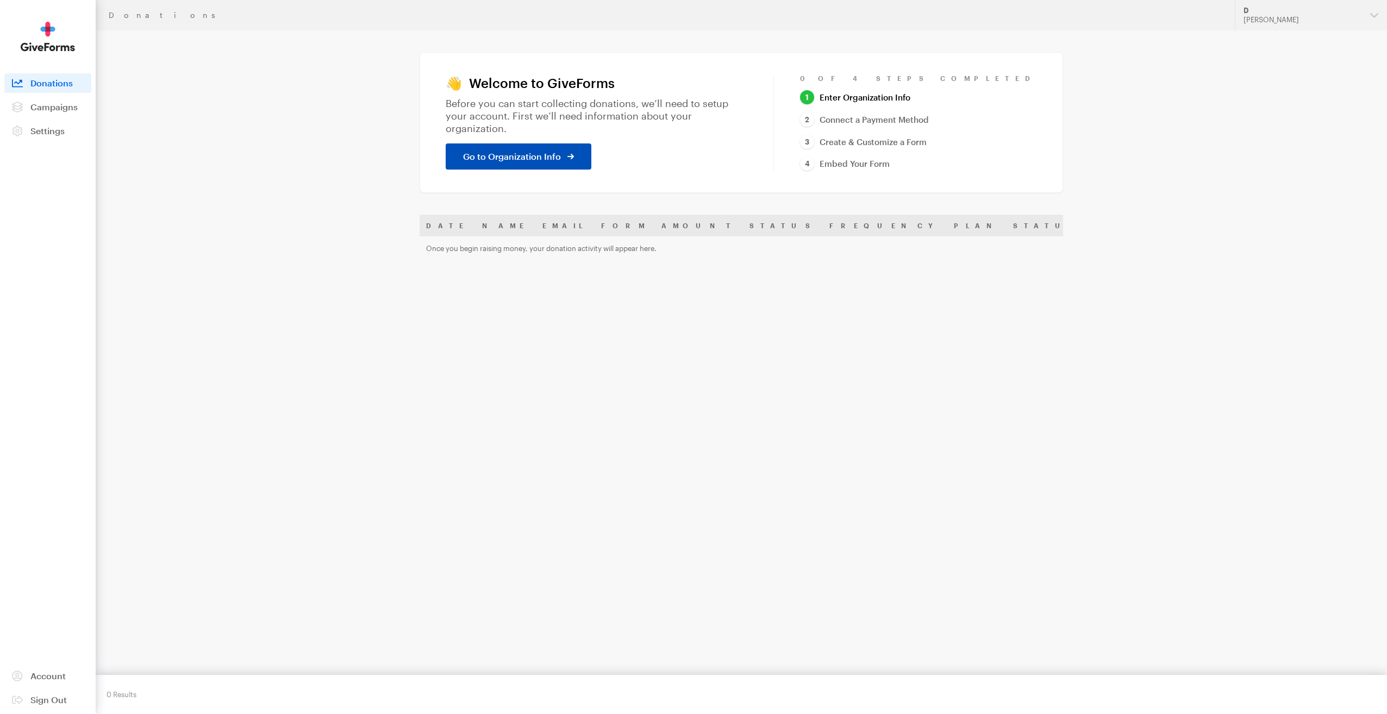
click at [539, 162] on link "Go to Organization Info" at bounding box center [519, 156] width 146 height 26
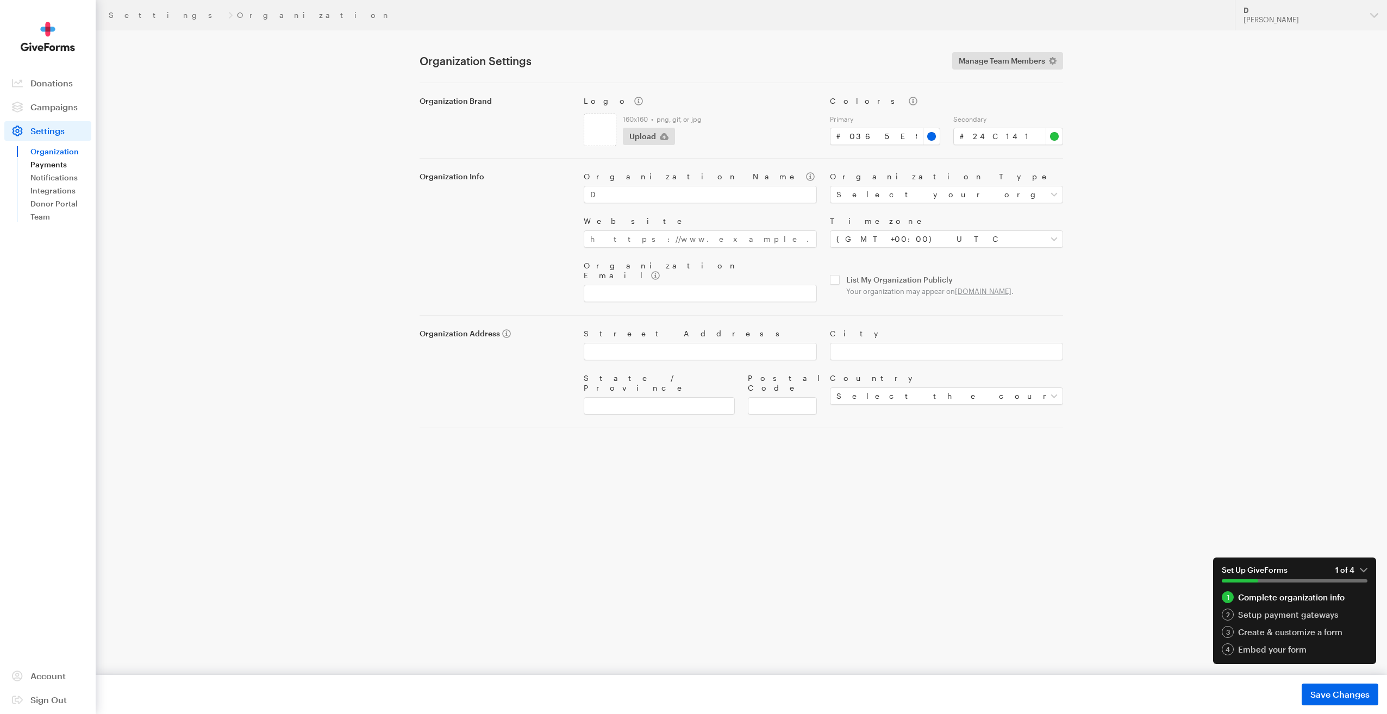
click at [61, 165] on link "Payments" at bounding box center [60, 164] width 61 height 13
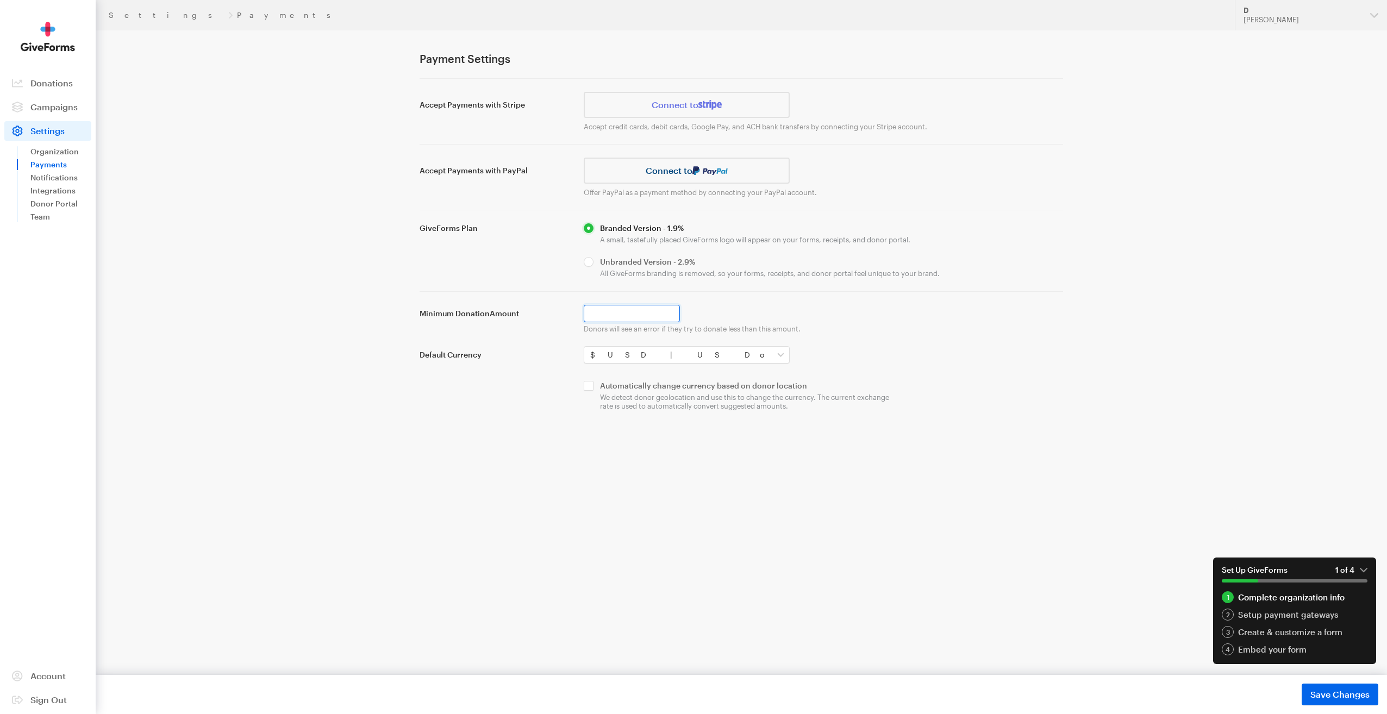
click at [615, 313] on input "Minimum Donation Amount" at bounding box center [632, 313] width 96 height 17
click at [466, 312] on label "Minimum Donation Amount" at bounding box center [495, 314] width 151 height 10
click at [584, 312] on input "Minimum Donation Amount" at bounding box center [632, 313] width 96 height 17
click at [45, 92] on link "Donations" at bounding box center [47, 83] width 87 height 20
